Goal: Navigation & Orientation: Find specific page/section

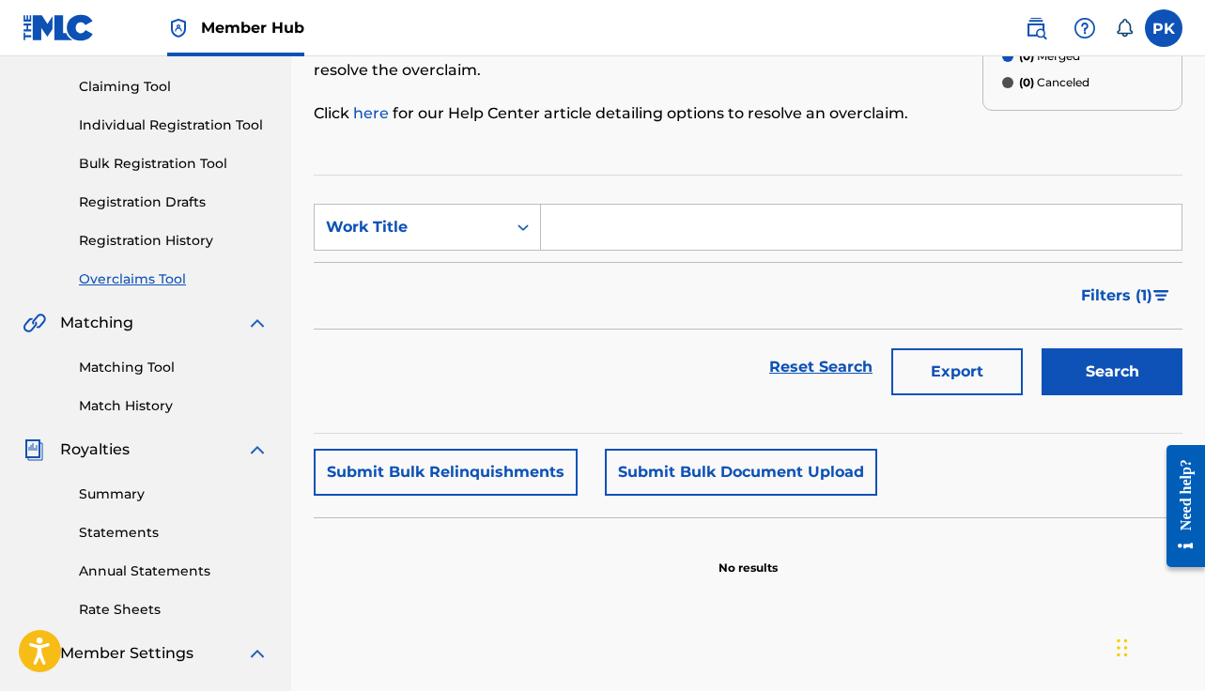
scroll to position [170, 0]
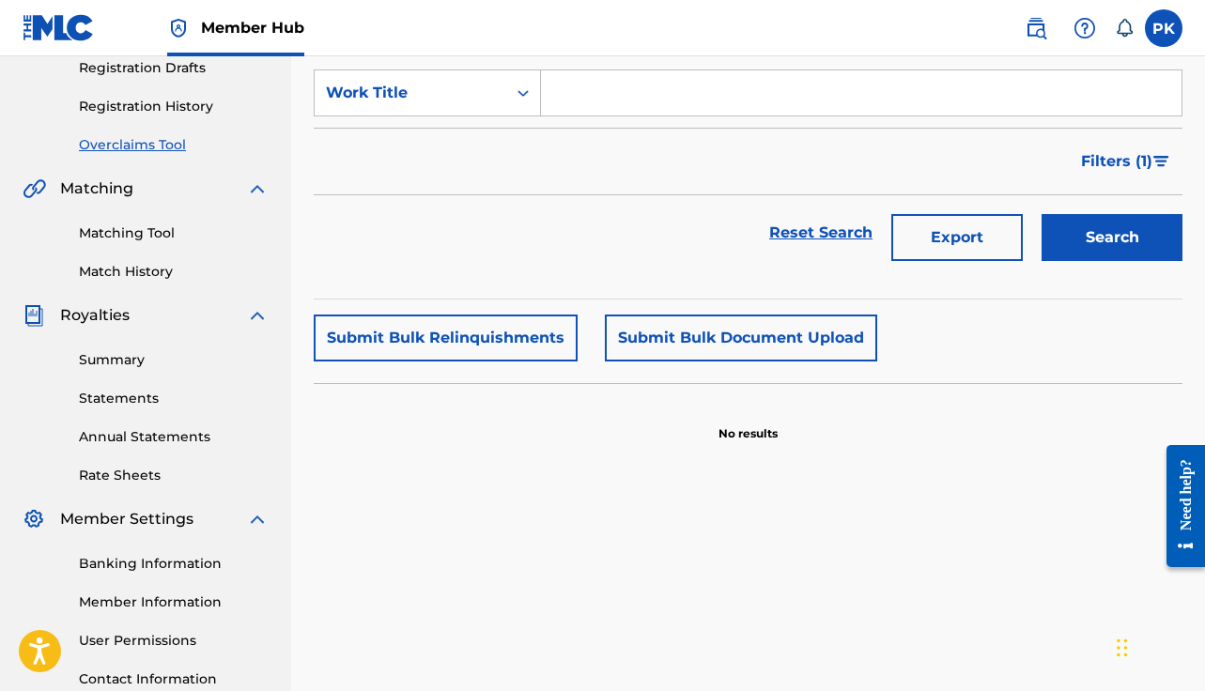
scroll to position [388, 0]
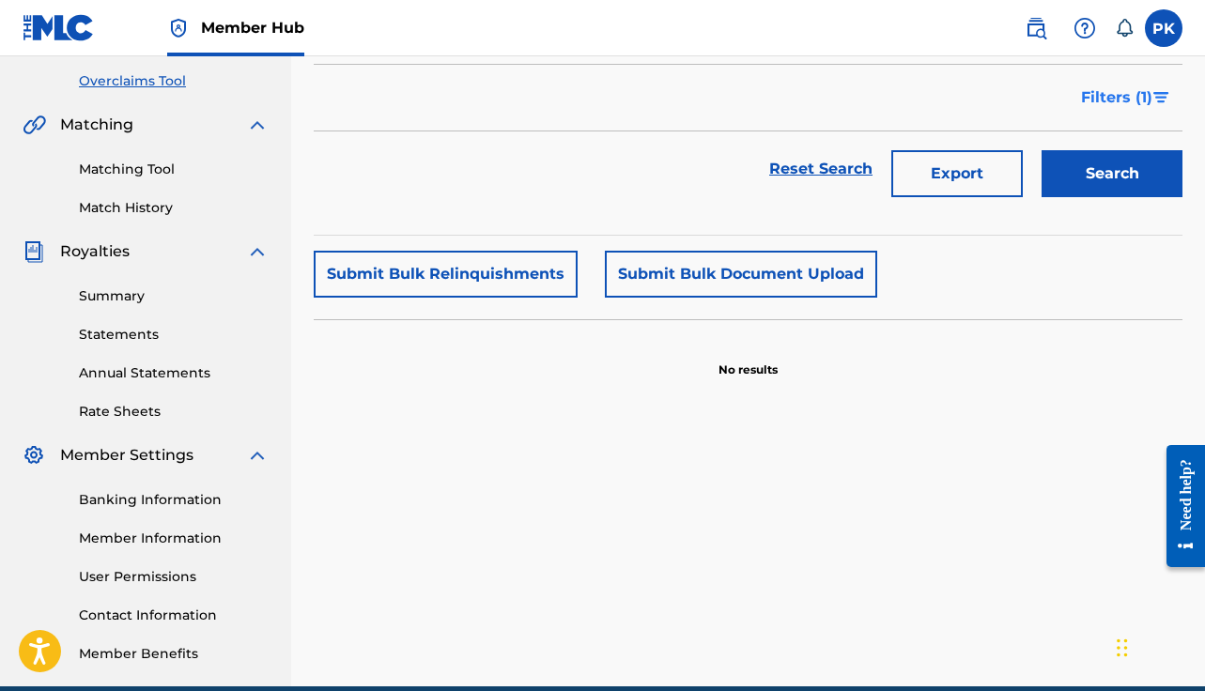
click at [1138, 108] on span "Filters ( 1 )" at bounding box center [1116, 97] width 71 height 23
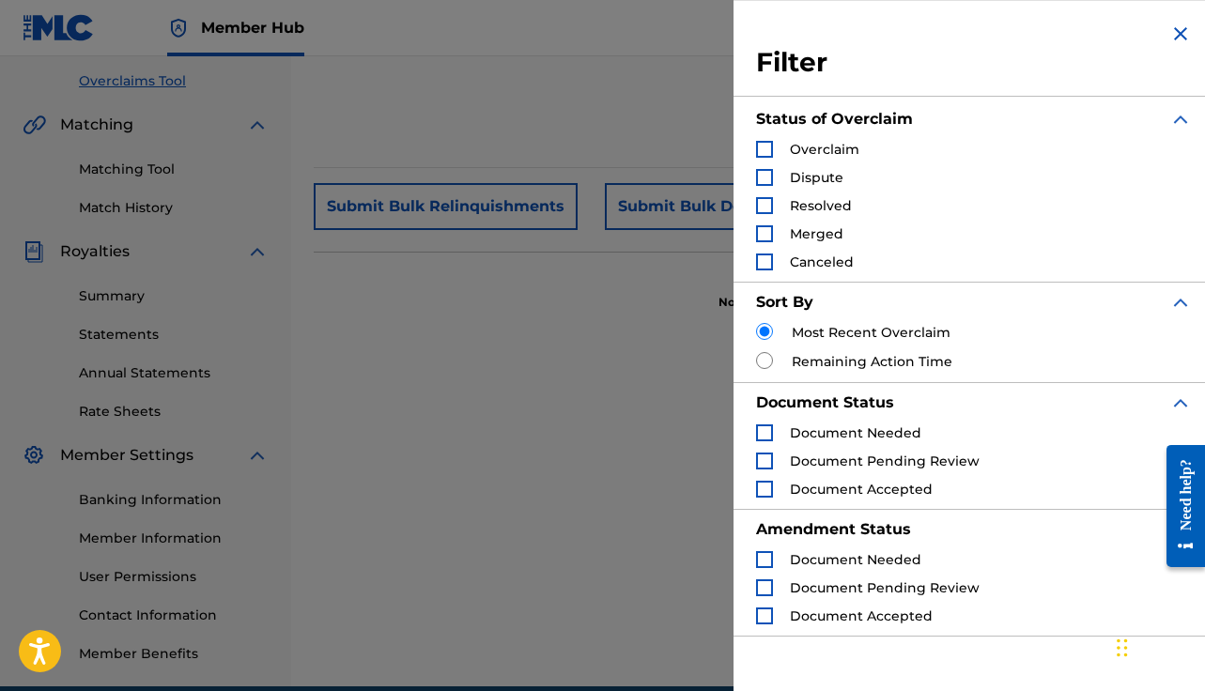
click at [775, 153] on div "Overclaim" at bounding box center [807, 149] width 103 height 19
click at [767, 153] on div "Search Form" at bounding box center [764, 149] width 17 height 17
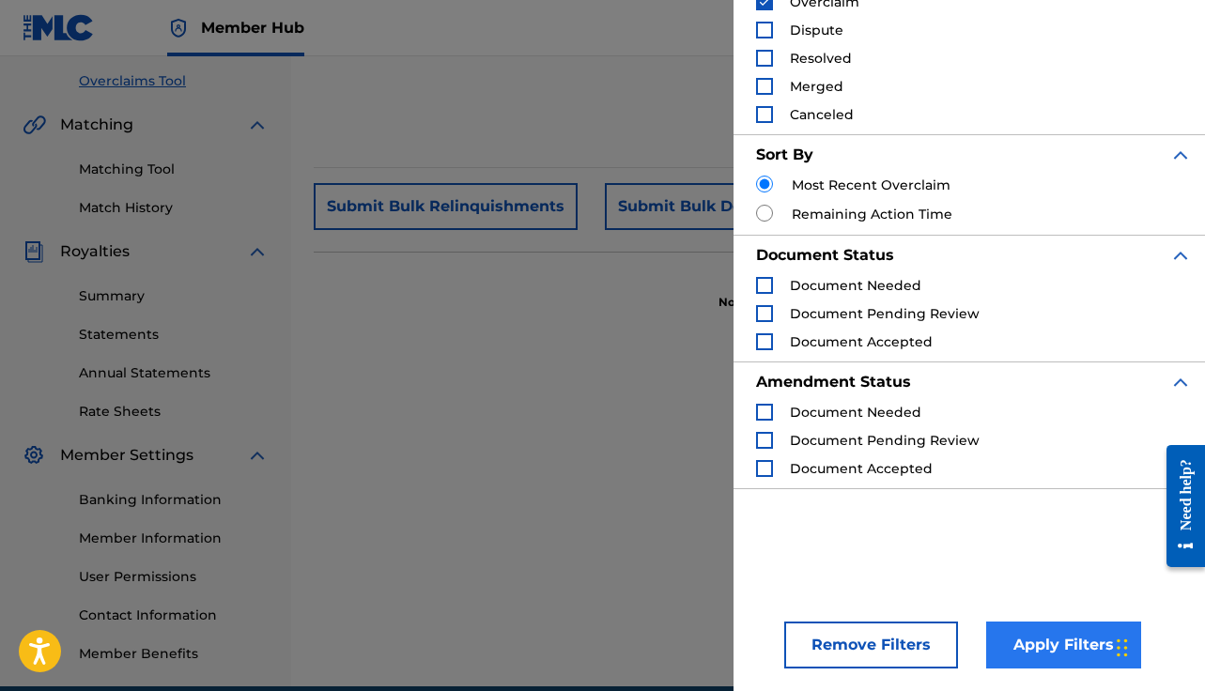
scroll to position [147, 0]
click at [1060, 649] on button "Apply Filters" at bounding box center [1063, 645] width 155 height 47
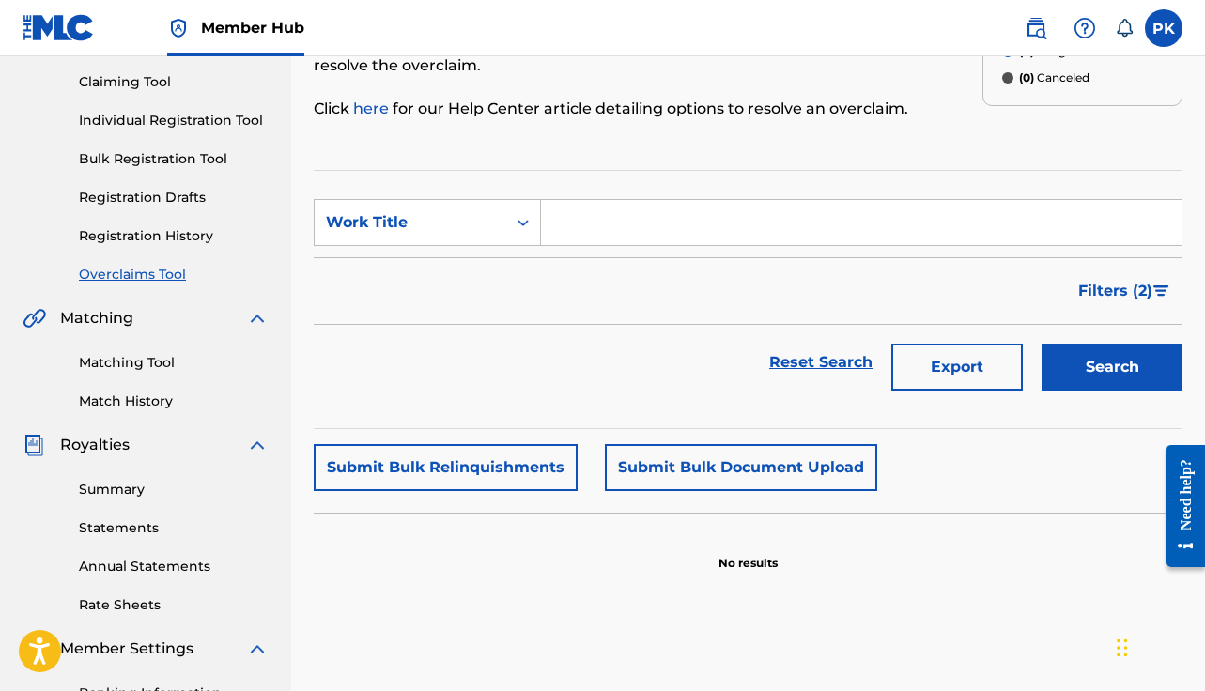
scroll to position [168, 0]
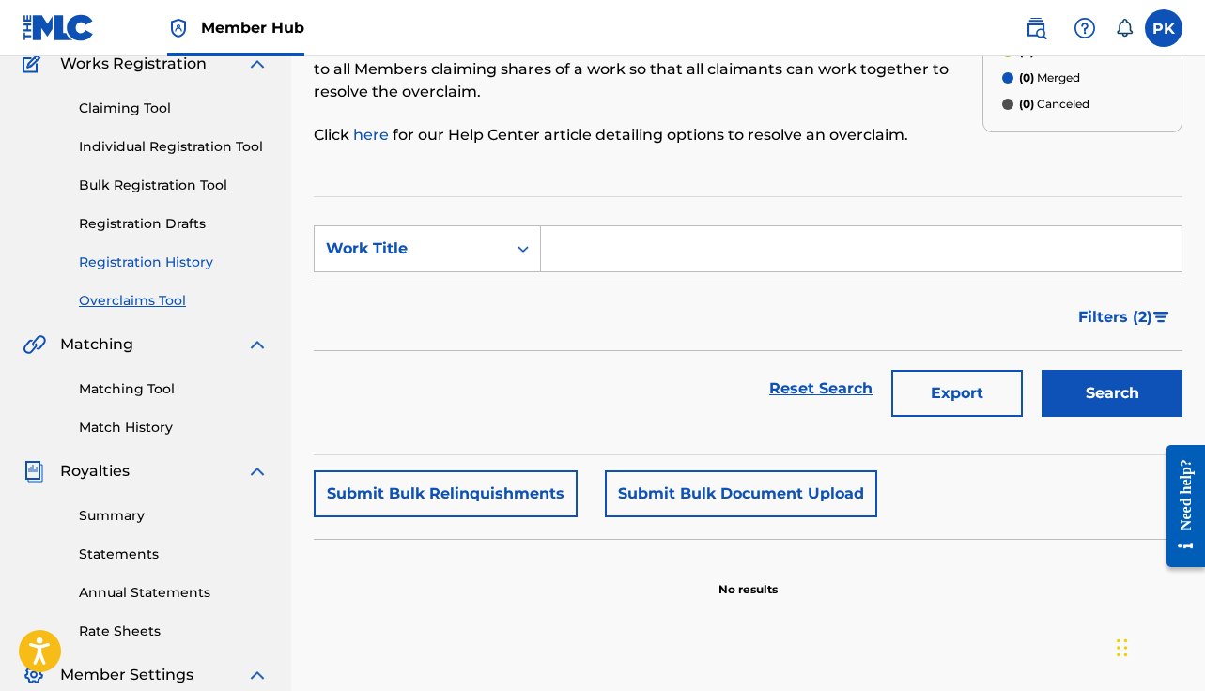
click at [134, 263] on link "Registration History" at bounding box center [174, 263] width 190 height 20
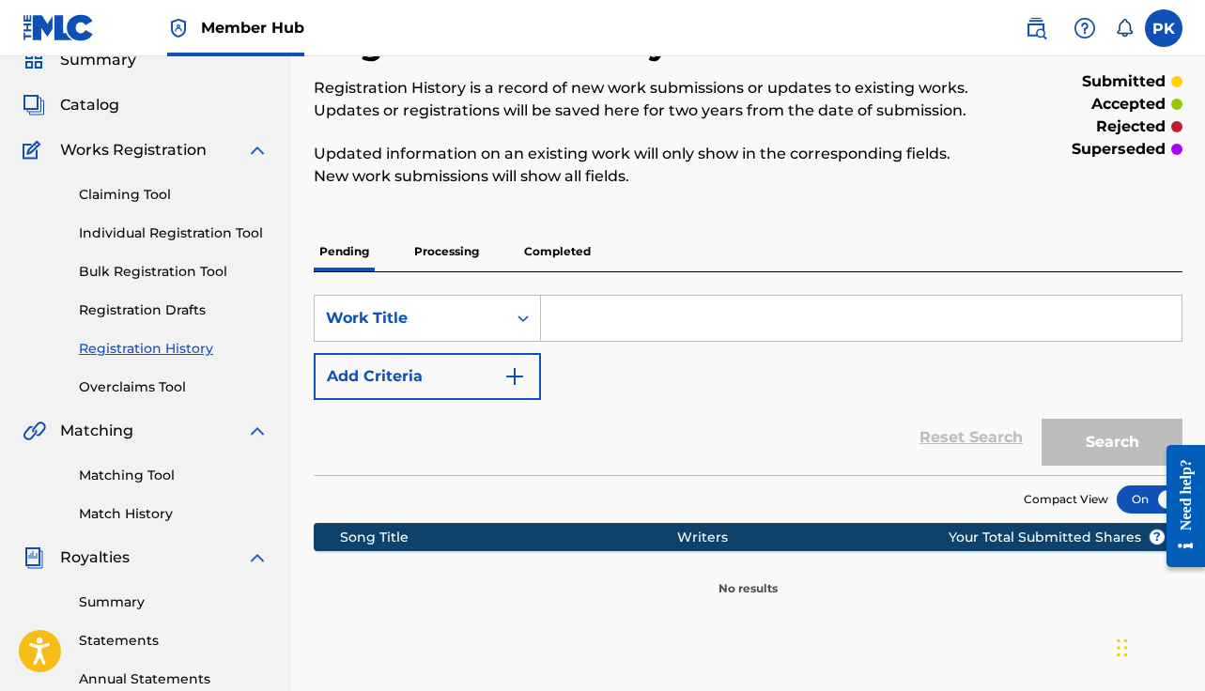
scroll to position [94, 0]
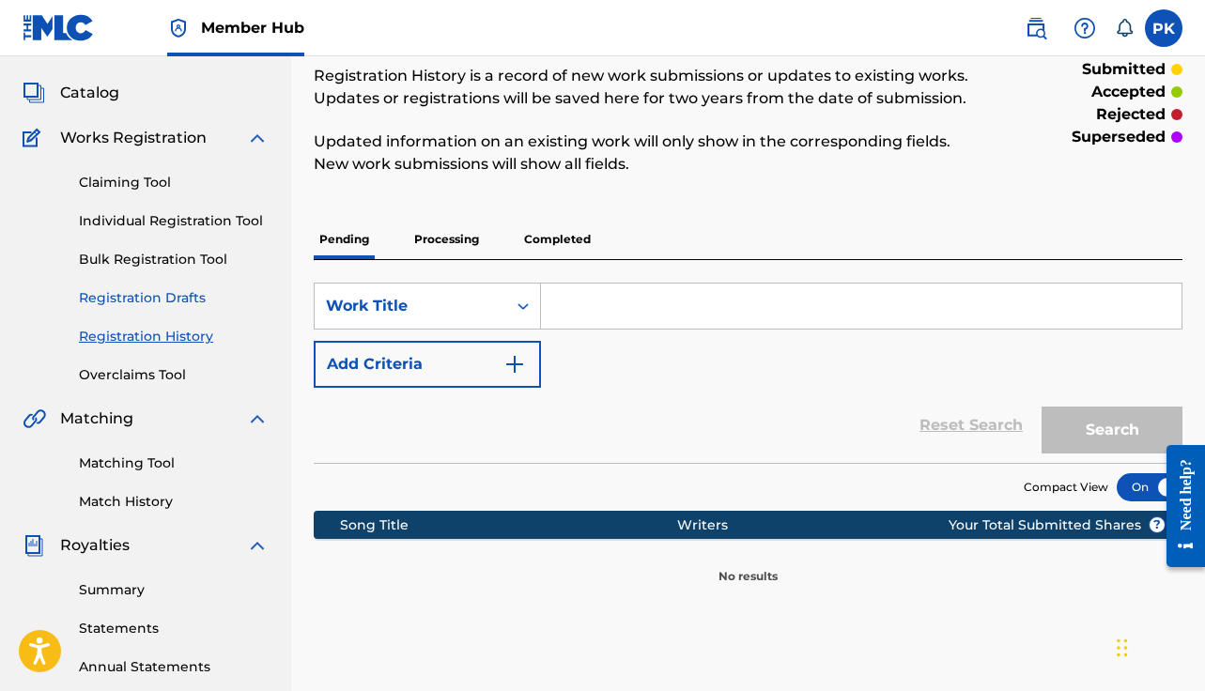
click at [140, 299] on link "Registration Drafts" at bounding box center [174, 298] width 190 height 20
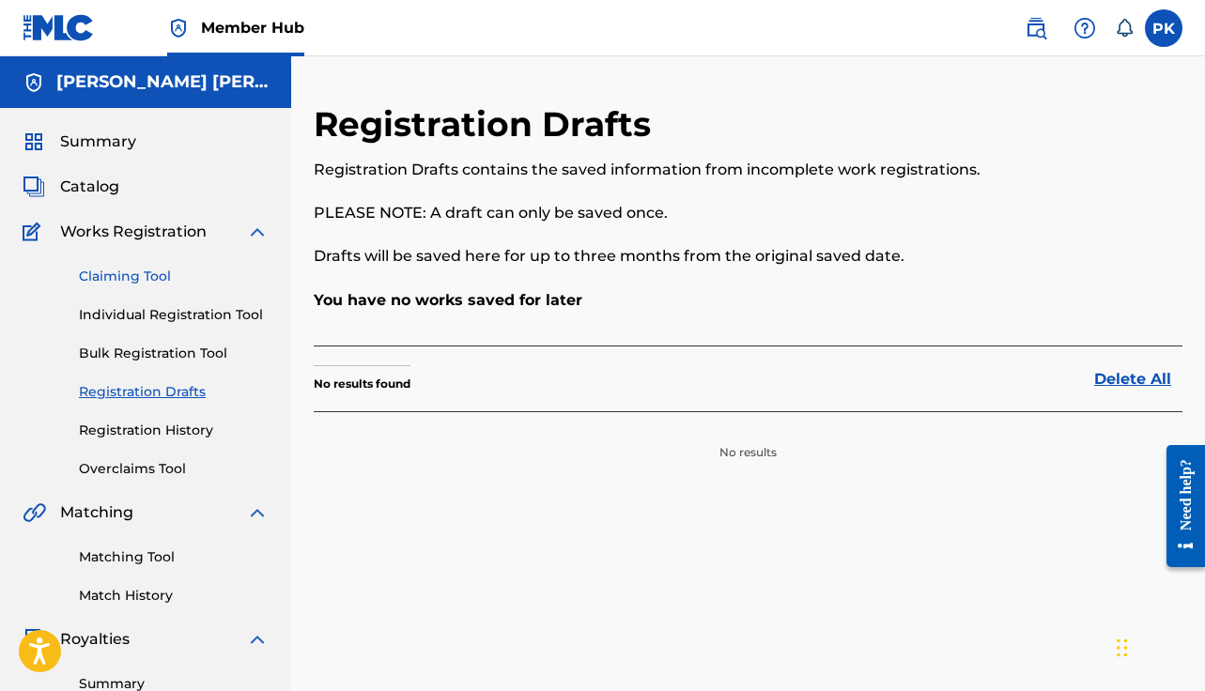
click at [130, 281] on link "Claiming Tool" at bounding box center [174, 277] width 190 height 20
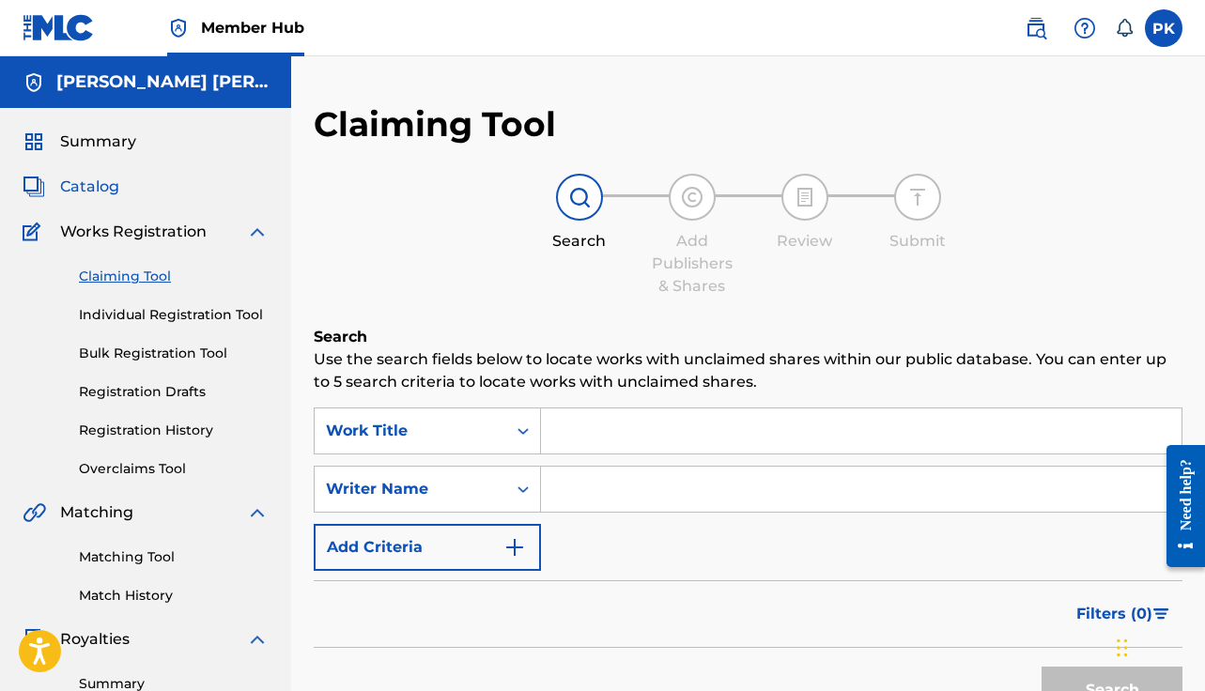
click at [110, 178] on span "Catalog" at bounding box center [89, 187] width 59 height 23
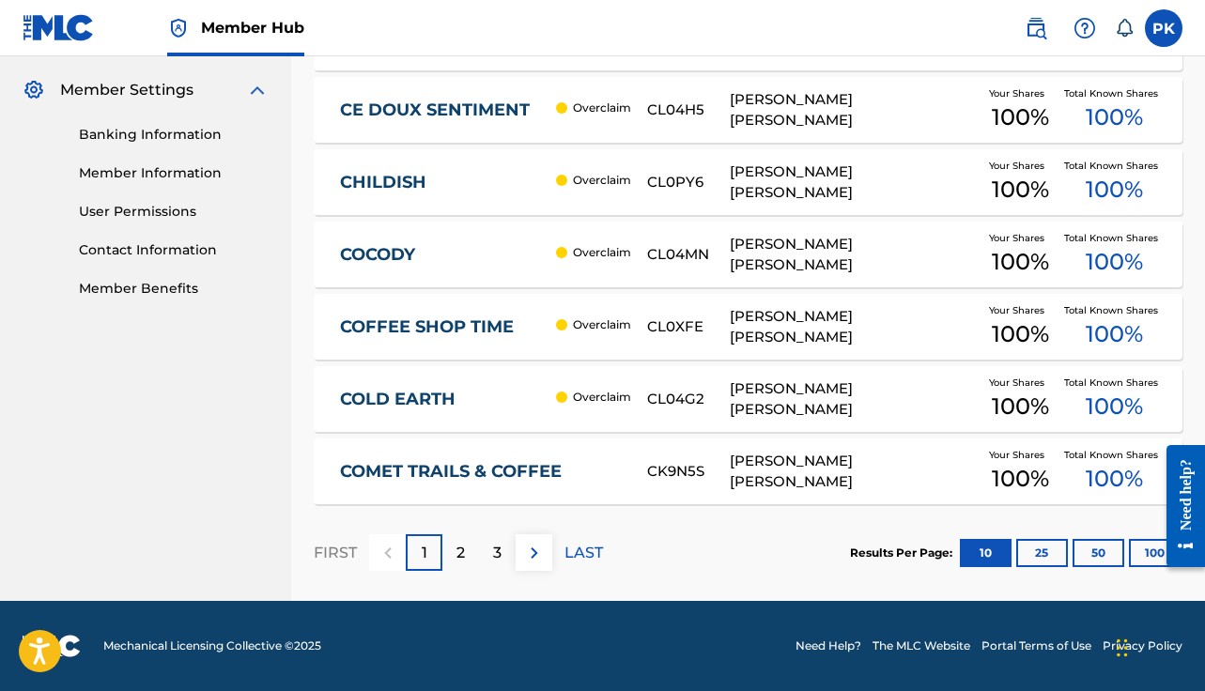
scroll to position [753, 0]
click at [1137, 553] on button "100" at bounding box center [1155, 553] width 52 height 28
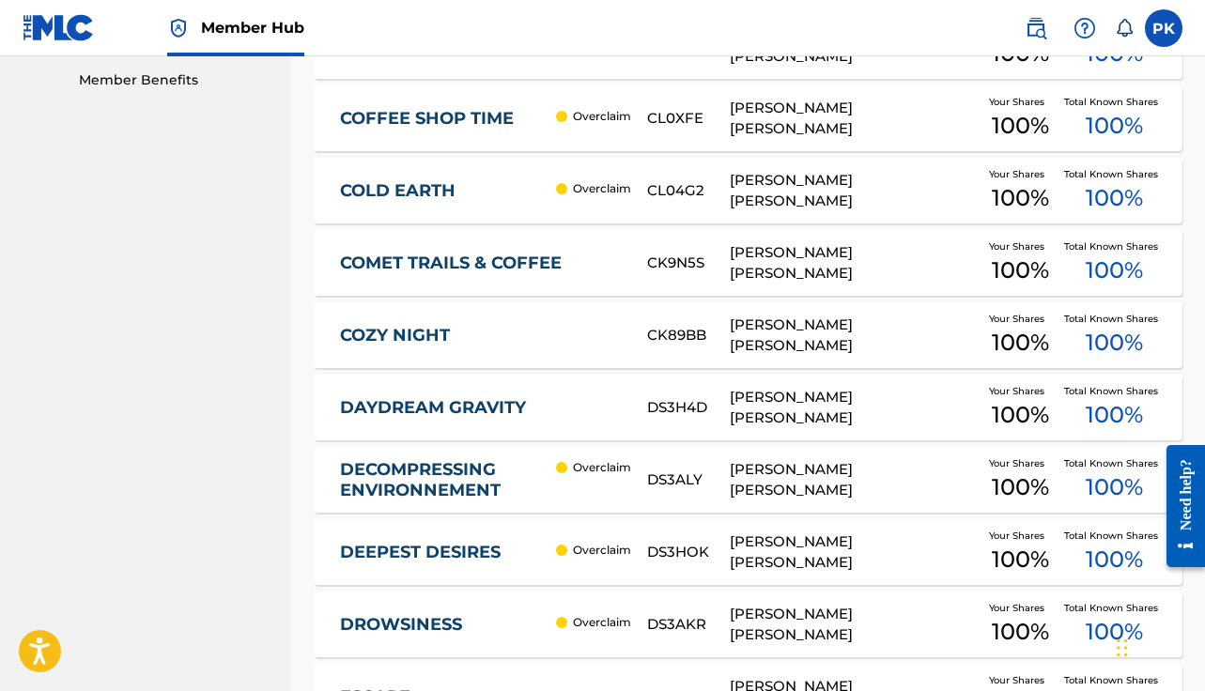
scroll to position [1005, 0]
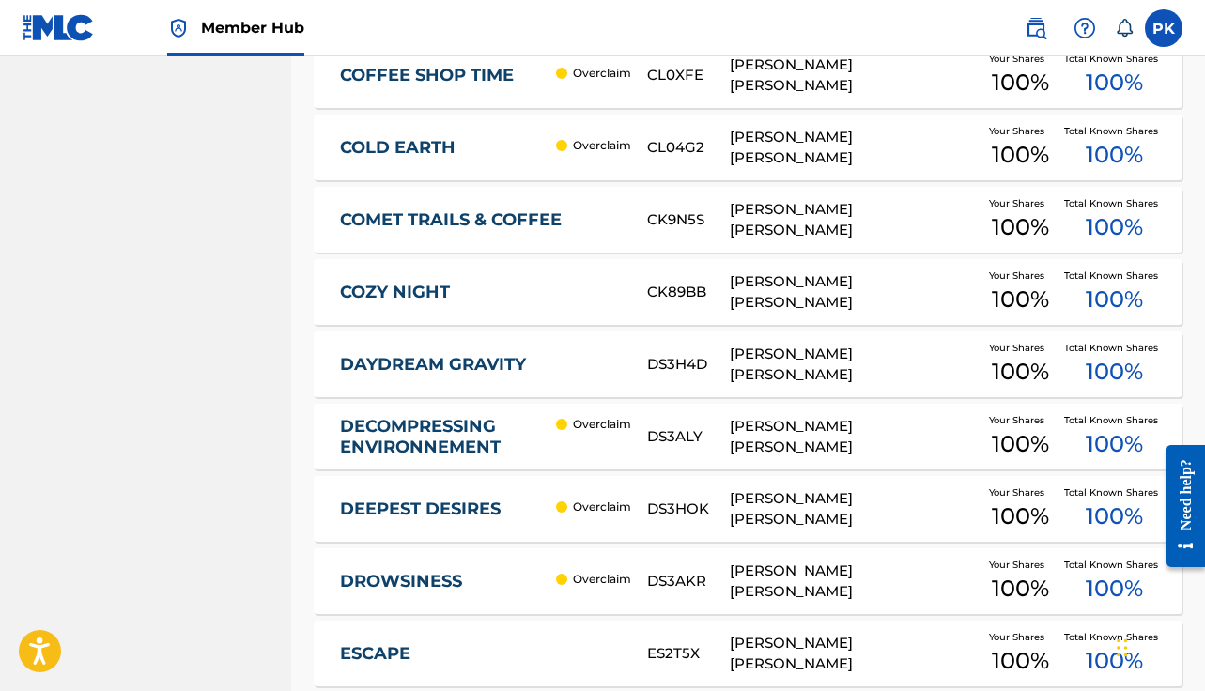
click at [919, 239] on div "COMET TRAILS & COFFEE CK9N5S [PERSON_NAME] [PERSON_NAME] Your Shares 100 % Tota…" at bounding box center [748, 220] width 868 height 66
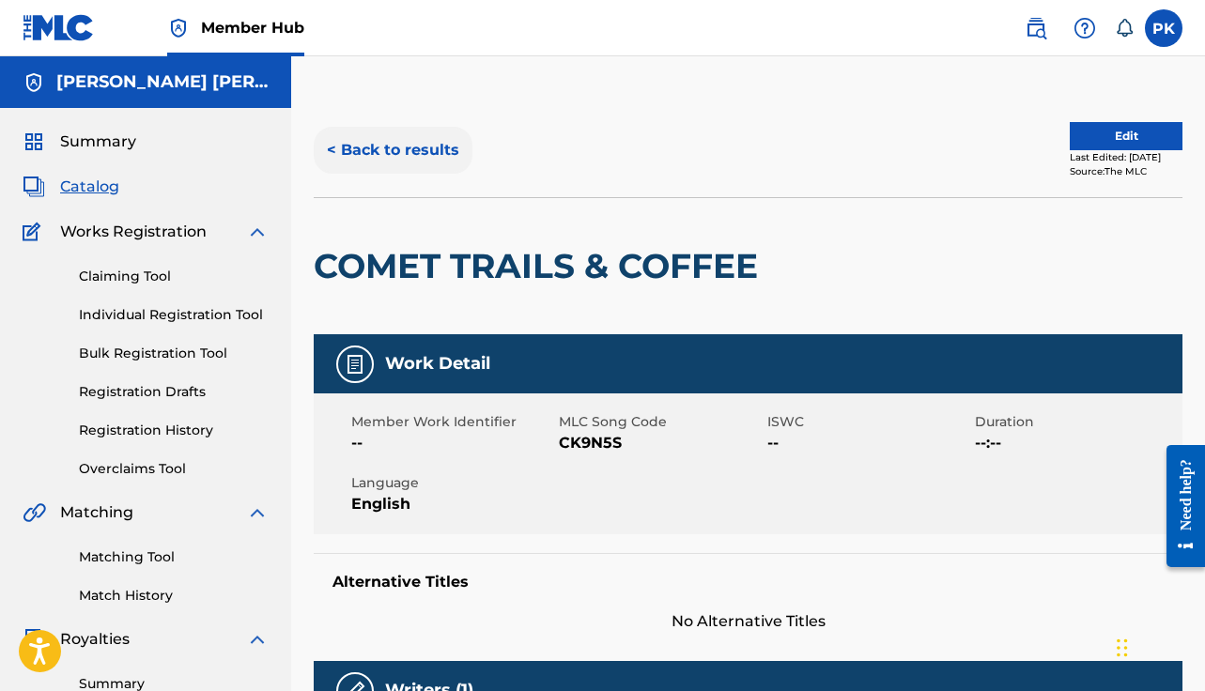
click at [440, 140] on button "< Back to results" at bounding box center [393, 150] width 159 height 47
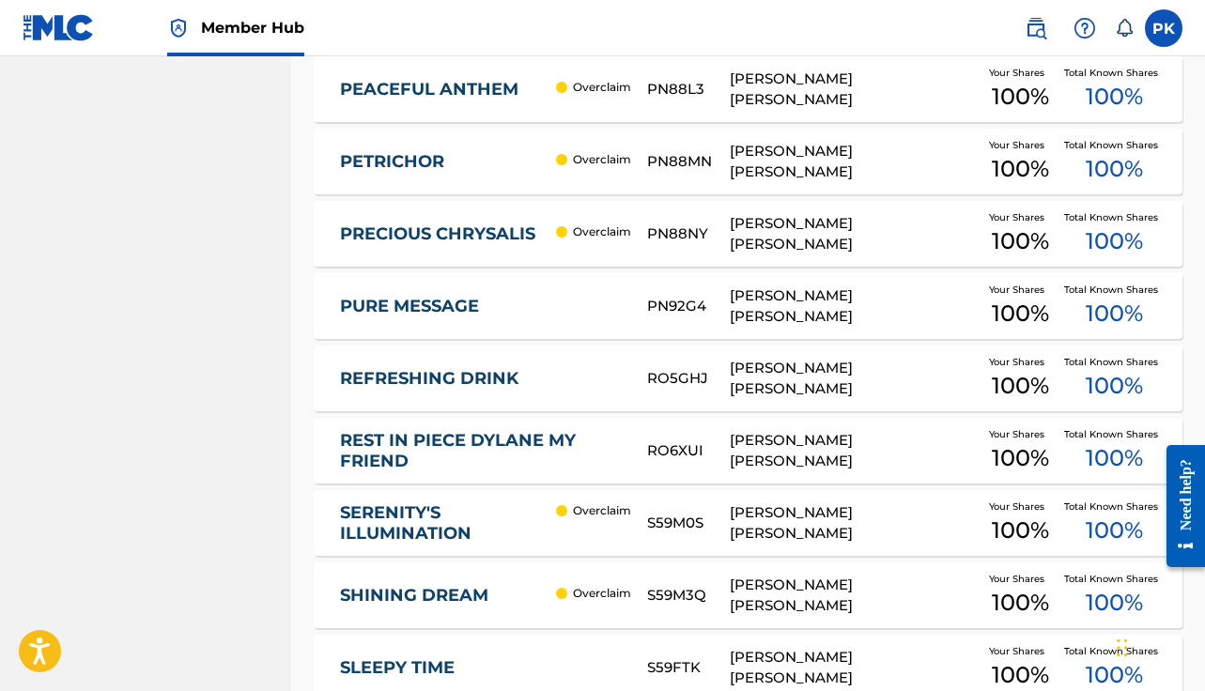
scroll to position [4303, 0]
